Goal: Task Accomplishment & Management: Use online tool/utility

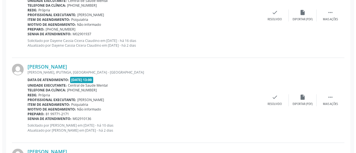
scroll to position [364, 0]
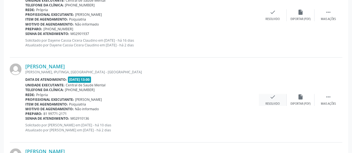
click at [270, 95] on icon "check" at bounding box center [273, 97] width 6 height 6
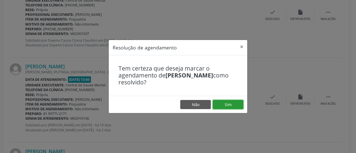
click at [230, 103] on button "Sim" at bounding box center [228, 104] width 31 height 9
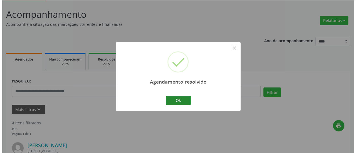
scroll to position [362, 0]
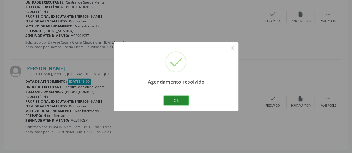
click at [177, 100] on button "Ok" at bounding box center [176, 100] width 25 height 9
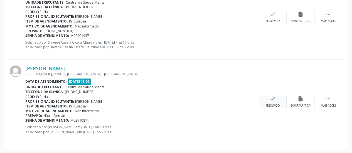
click at [272, 99] on icon "check" at bounding box center [273, 99] width 6 height 6
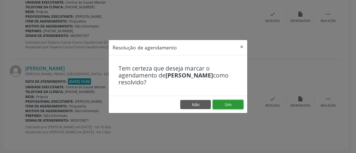
click at [234, 105] on button "Sim" at bounding box center [228, 104] width 31 height 9
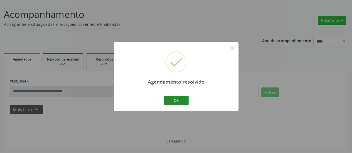
scroll to position [36, 0]
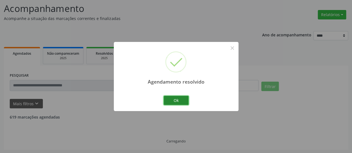
click at [179, 102] on button "Ok" at bounding box center [176, 100] width 25 height 9
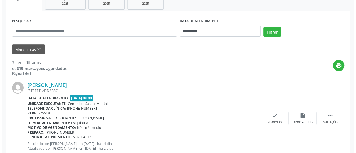
scroll to position [120, 0]
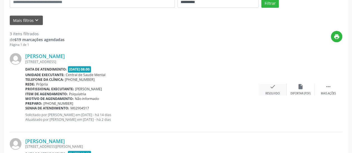
click at [272, 88] on icon "check" at bounding box center [273, 87] width 6 height 6
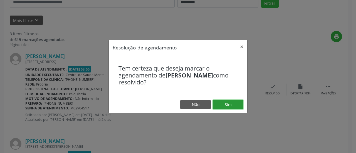
click at [225, 105] on button "Sim" at bounding box center [228, 104] width 31 height 9
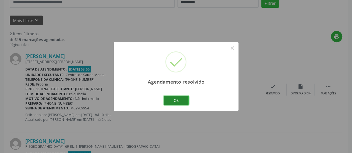
click at [176, 101] on button "Ok" at bounding box center [176, 100] width 25 height 9
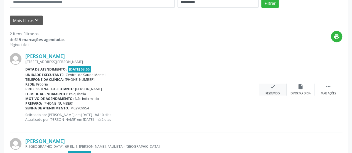
click at [275, 85] on icon "check" at bounding box center [273, 87] width 6 height 6
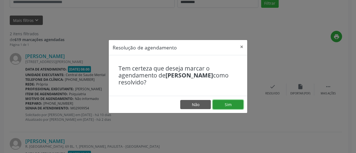
click at [234, 105] on button "Sim" at bounding box center [228, 104] width 31 height 9
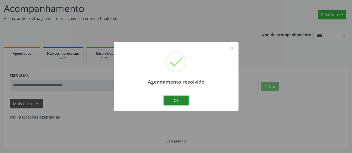
scroll to position [108, 0]
click at [182, 102] on button "Ok" at bounding box center [176, 100] width 25 height 9
